Goal: Register for event/course: Register for event/course

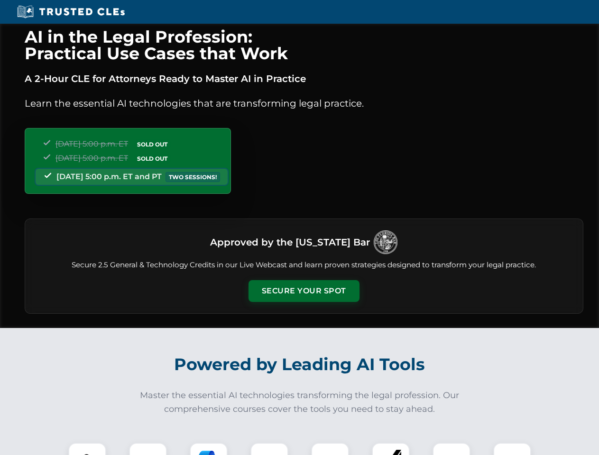
click at [304, 291] on button "Secure Your Spot" at bounding box center [304, 291] width 111 height 22
click at [87, 449] on img at bounding box center [88, 462] width 28 height 28
